Goal: Find contact information: Find contact information

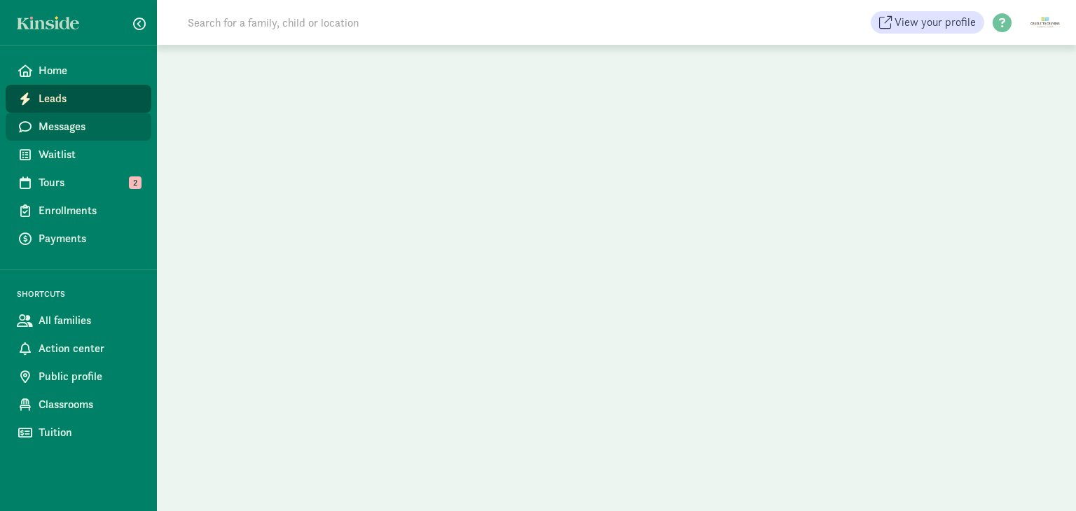
click at [81, 127] on span "Messages" at bounding box center [90, 126] width 102 height 17
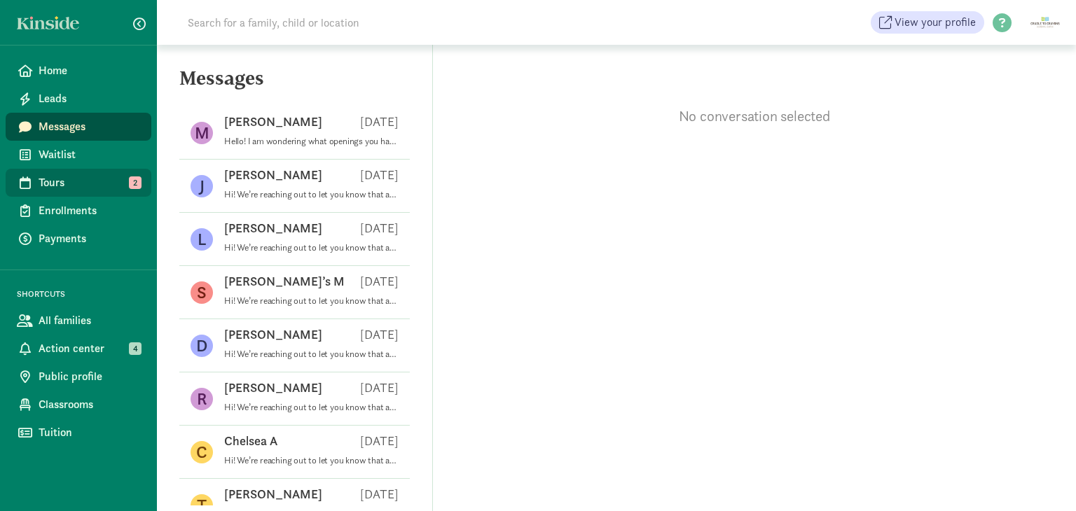
click at [104, 193] on link "Tours 2" at bounding box center [79, 183] width 146 height 28
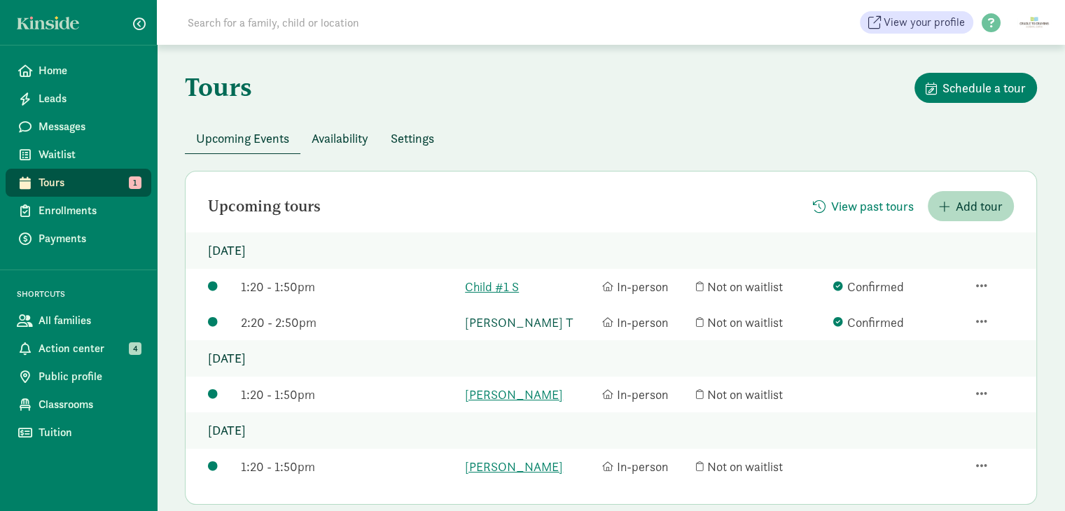
click at [488, 329] on link "asher T" at bounding box center [530, 322] width 130 height 19
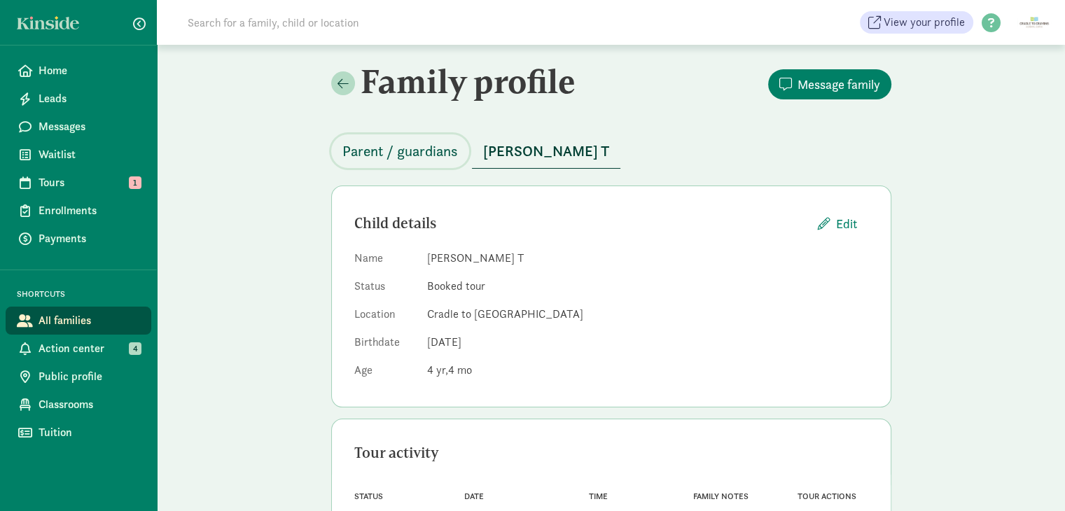
click at [428, 146] on span "Parent / guardians" at bounding box center [401, 151] width 116 height 22
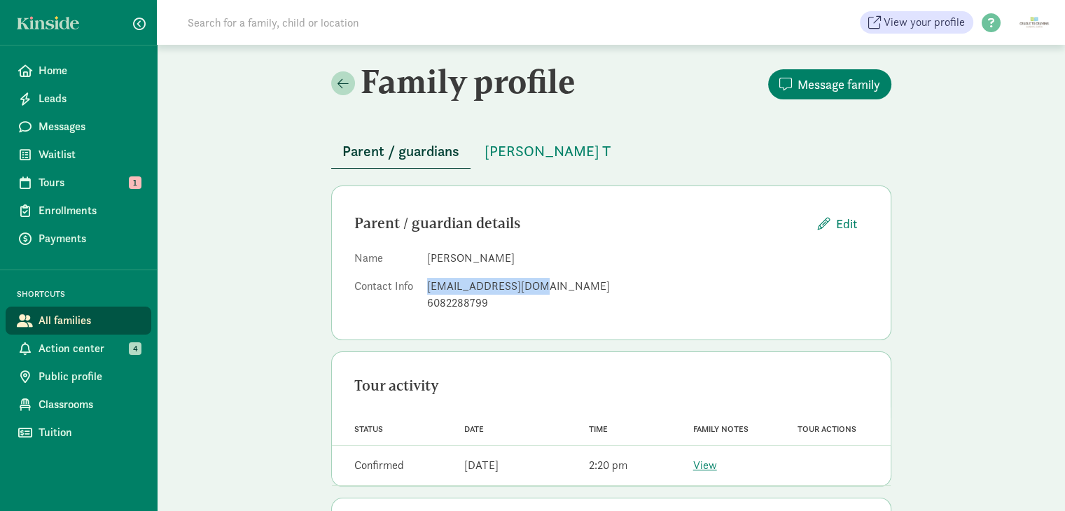
drag, startPoint x: 541, startPoint y: 288, endPoint x: 426, endPoint y: 289, distance: 114.9
click at [426, 289] on dl "Name kassie hughes Contact Info hughesk@outlook.com 6082288799" at bounding box center [611, 283] width 514 height 67
copy div "hughesk@outlook.com"
click at [708, 464] on link "View" at bounding box center [705, 465] width 24 height 15
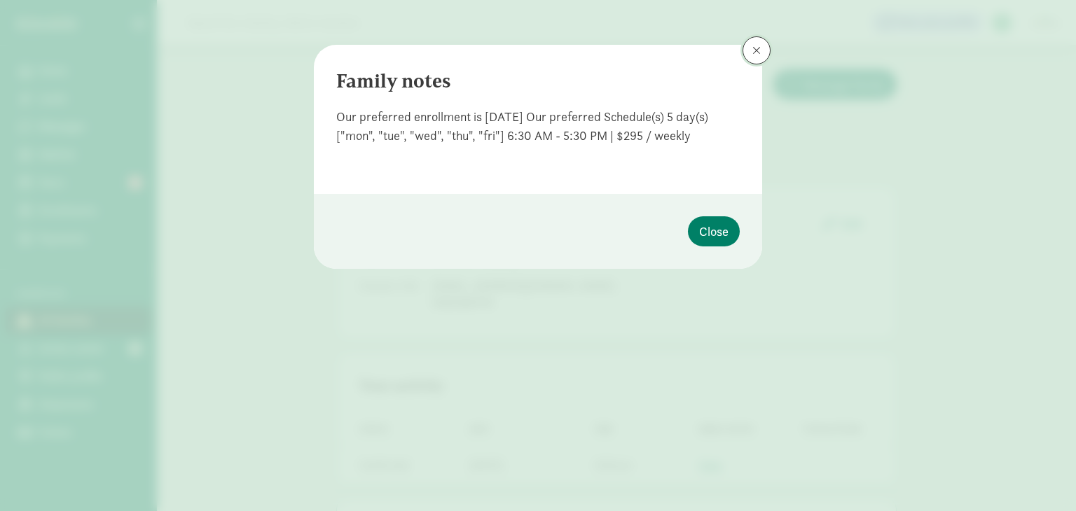
click at [755, 60] on button at bounding box center [757, 50] width 28 height 28
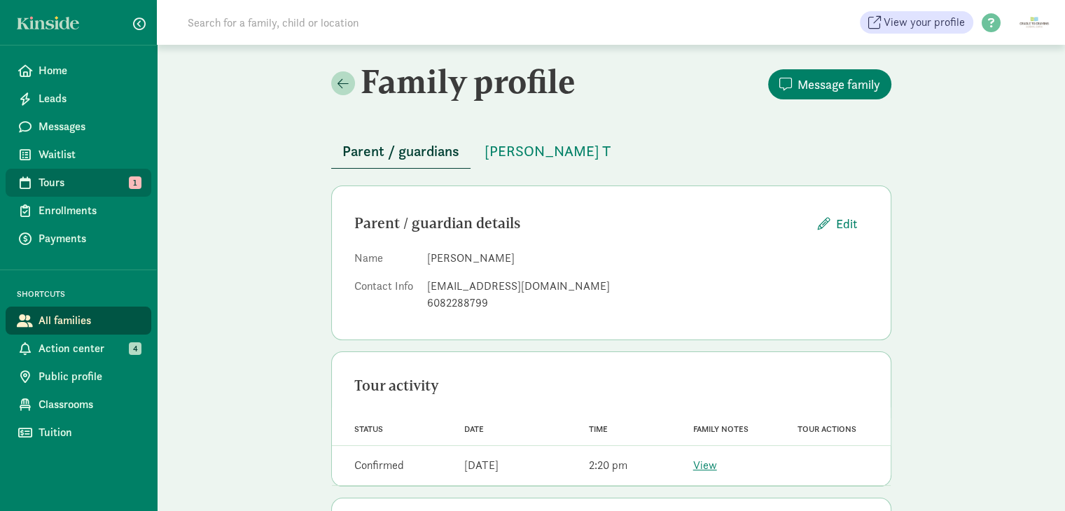
click at [59, 184] on span "Tours" at bounding box center [90, 182] width 102 height 17
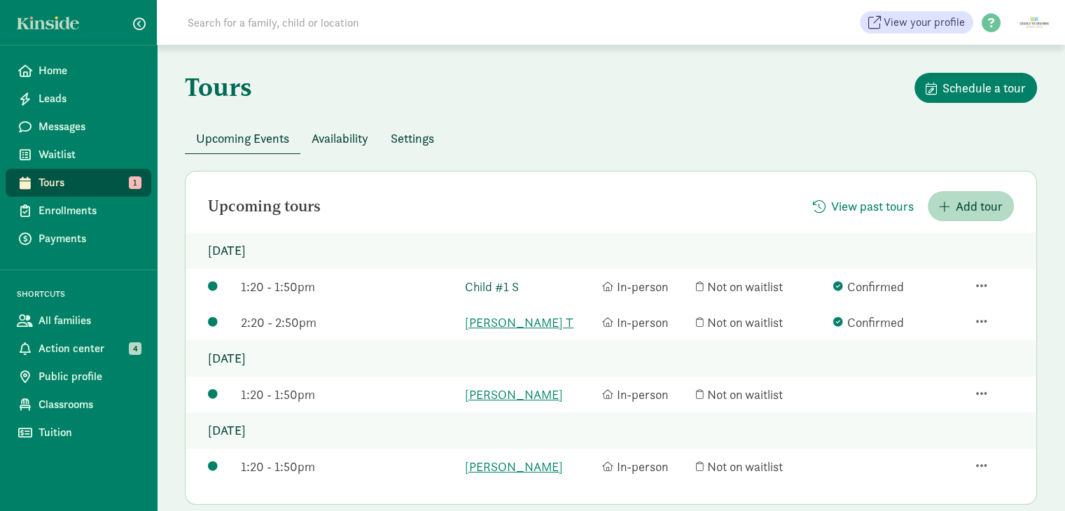
click at [488, 285] on link "Child #1 S" at bounding box center [530, 286] width 130 height 19
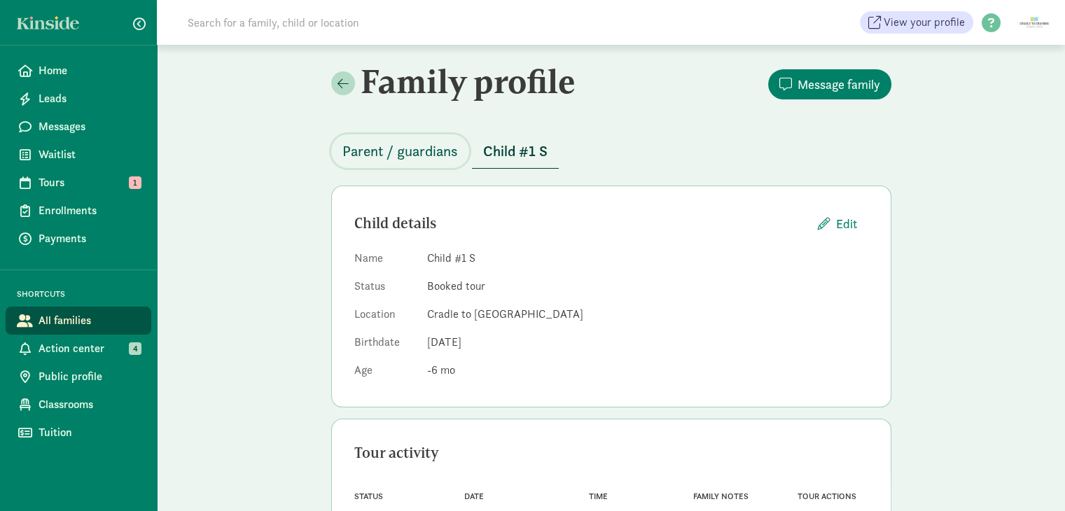
click at [431, 146] on span "Parent / guardians" at bounding box center [401, 151] width 116 height 22
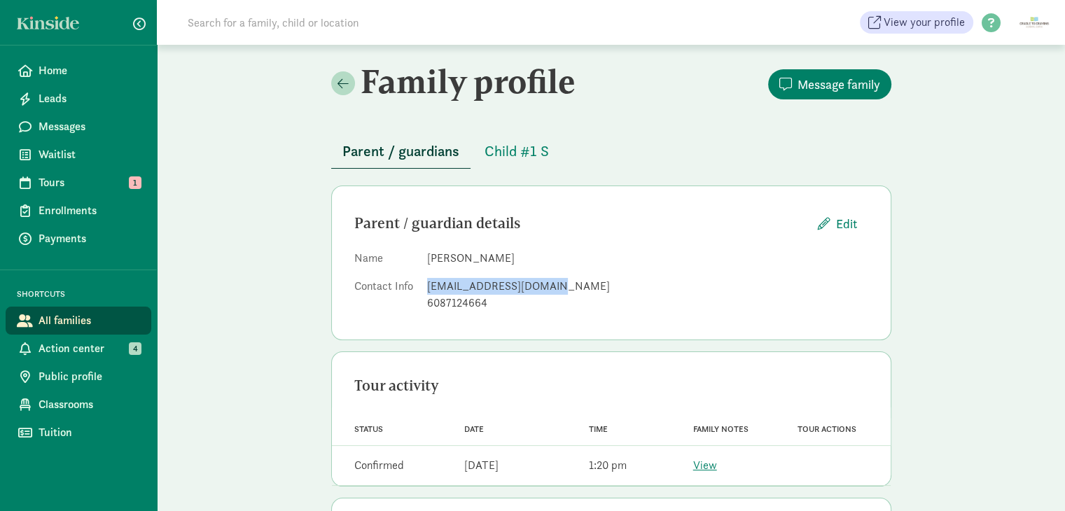
drag, startPoint x: 552, startPoint y: 285, endPoint x: 425, endPoint y: 287, distance: 126.8
click at [425, 287] on dl "Name Sydni Soderlund Contact Info seuclide95@hotmail.com 6087124664" at bounding box center [611, 283] width 514 height 67
copy div "seuclide95@hotmail.com"
